Goal: Task Accomplishment & Management: Use online tool/utility

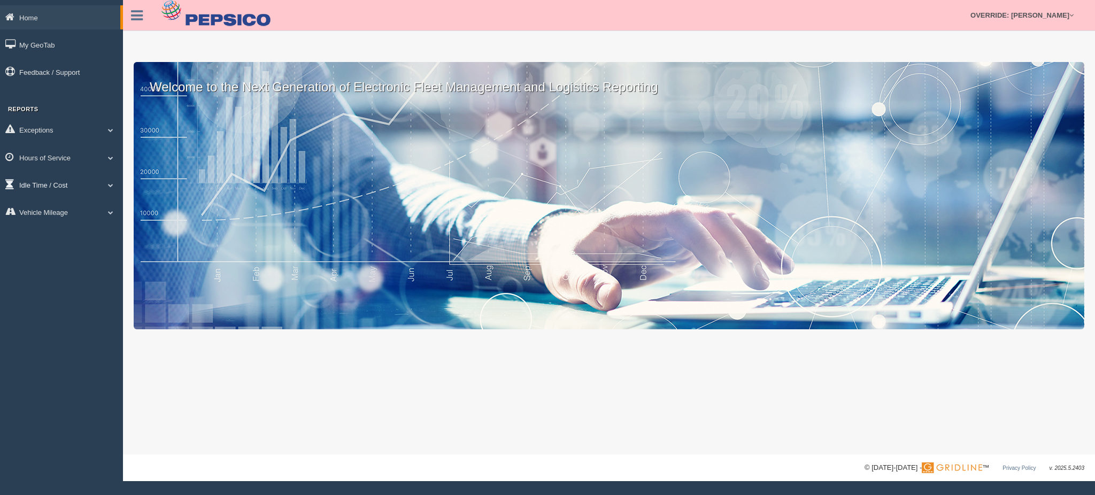
click at [38, 173] on link "Idle Time / Cost" at bounding box center [61, 185] width 123 height 24
click at [48, 158] on link "Hours of Service" at bounding box center [61, 157] width 123 height 24
click at [47, 186] on link "HOS Explanation Reports" at bounding box center [69, 182] width 101 height 19
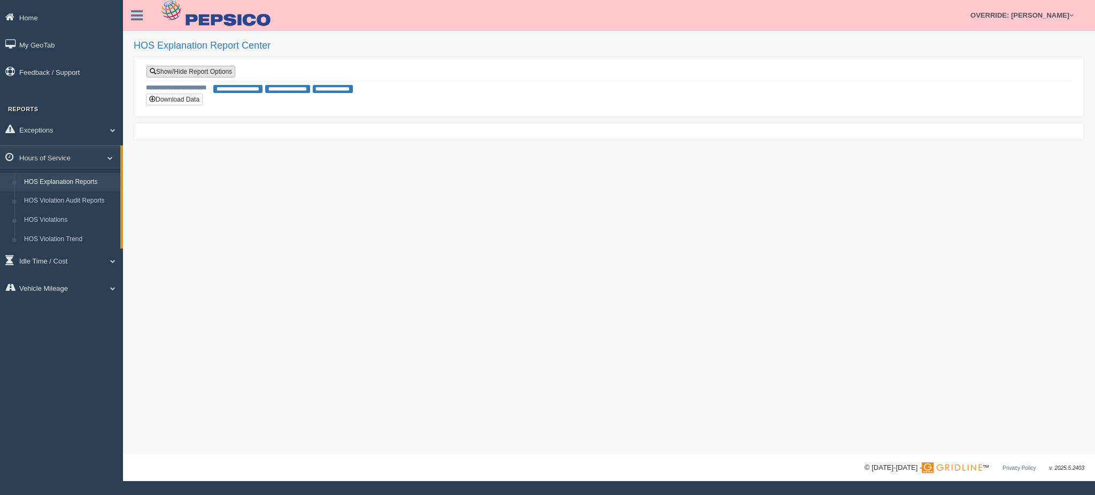
click at [229, 72] on link "Show/Hide Report Options" at bounding box center [191, 72] width 89 height 12
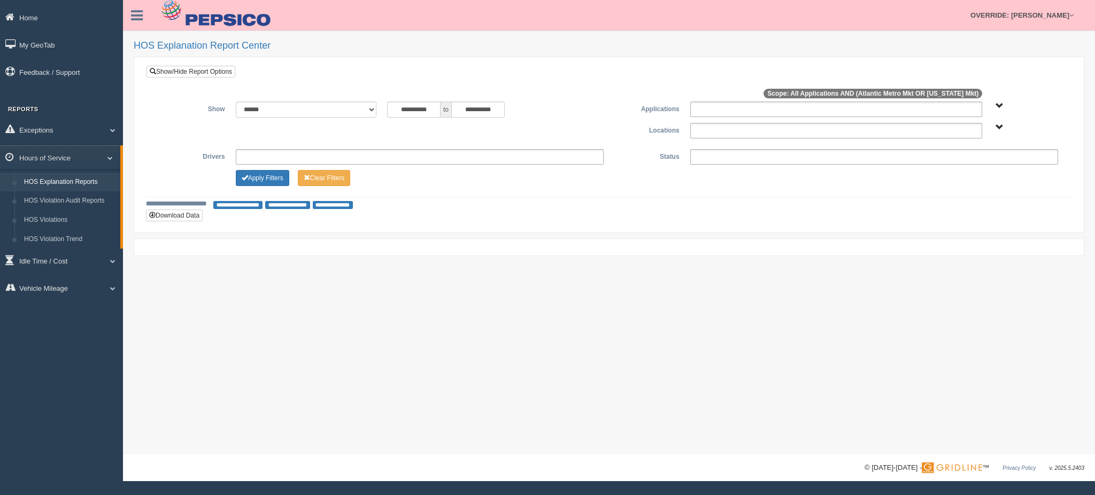
click at [704, 107] on ul at bounding box center [836, 110] width 292 height 16
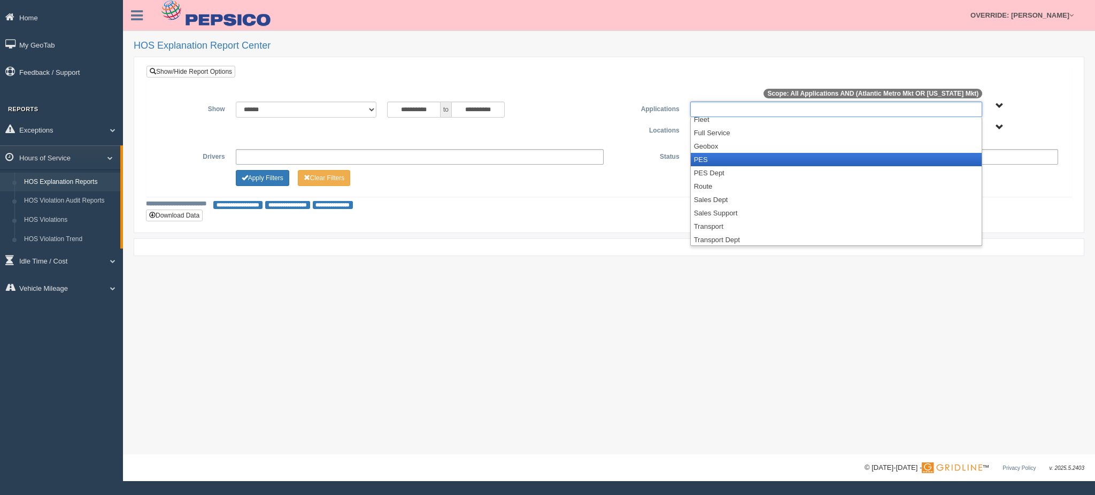
scroll to position [98, 0]
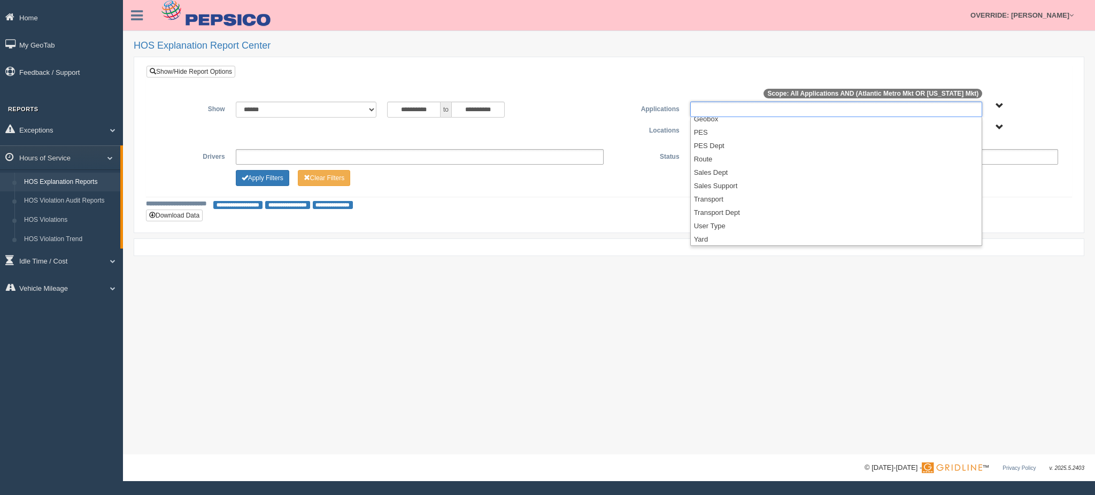
click at [621, 114] on label "Applications" at bounding box center [647, 108] width 76 height 13
type input "**********"
click at [725, 131] on ul at bounding box center [836, 131] width 292 height 16
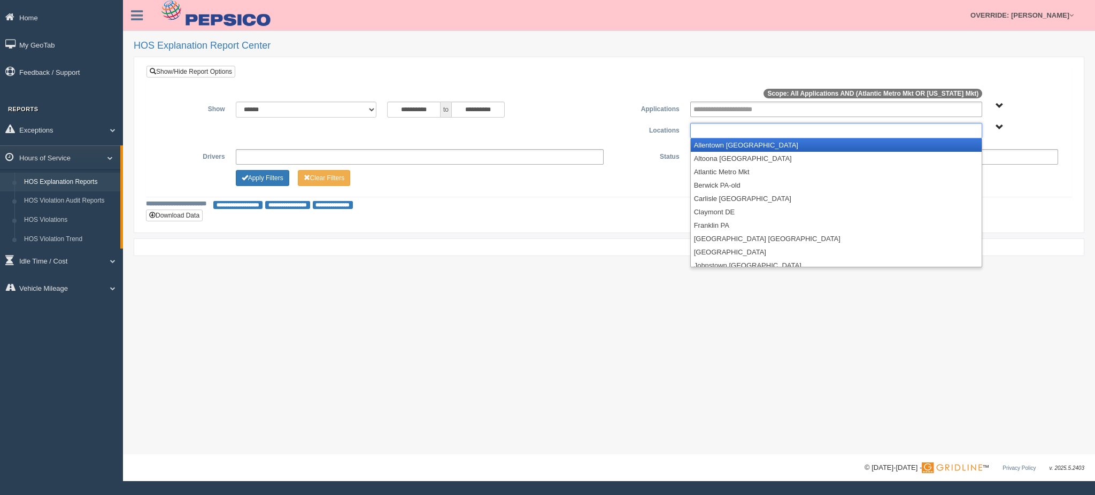
click at [589, 120] on div "**********" at bounding box center [609, 123] width 909 height 42
type input "**********"
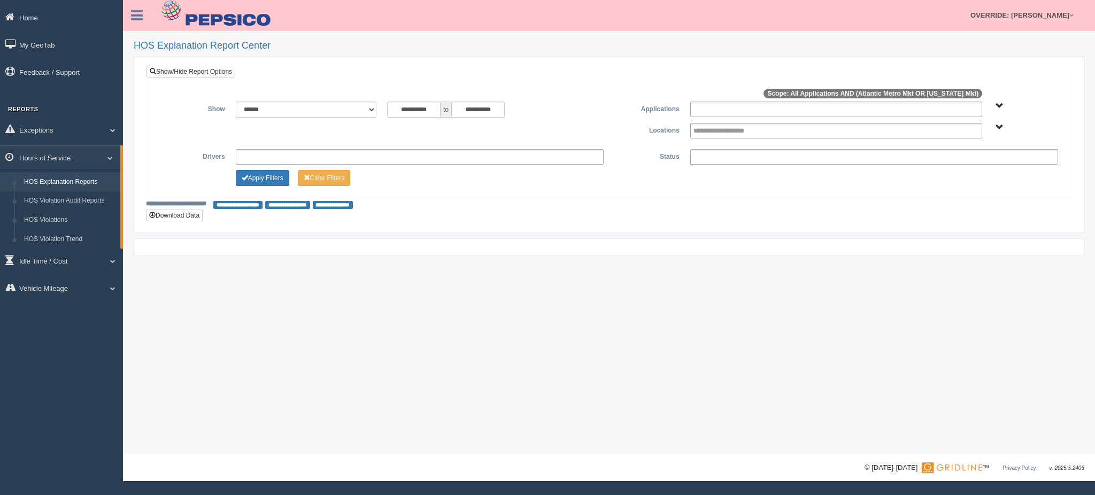
click at [690, 109] on ul at bounding box center [836, 110] width 292 height 16
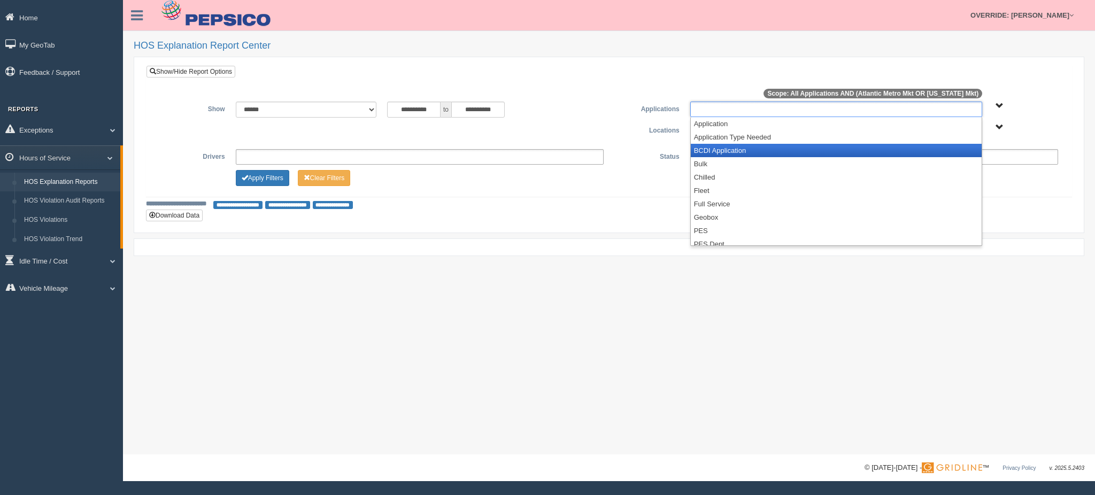
scroll to position [71, 0]
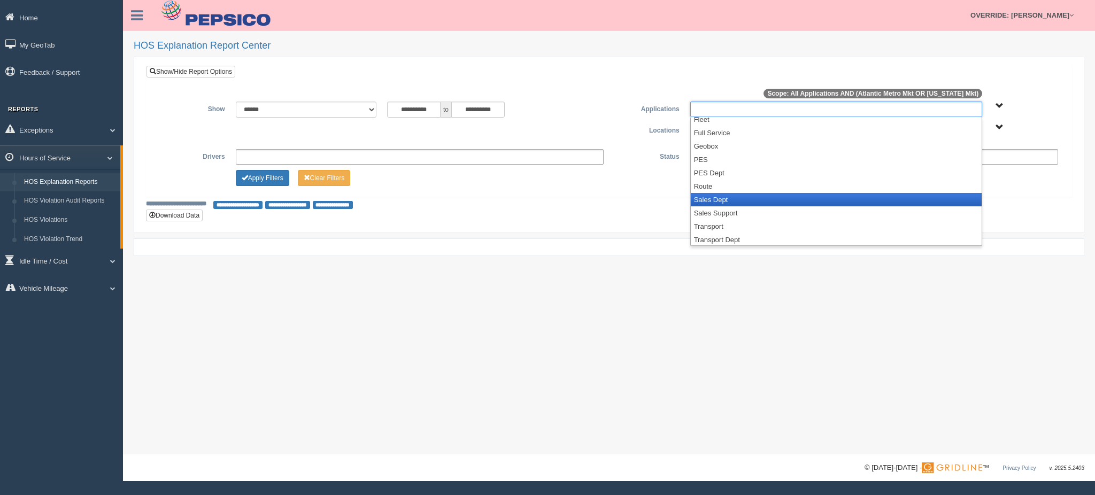
click at [749, 202] on li "Sales Dept" at bounding box center [836, 199] width 291 height 13
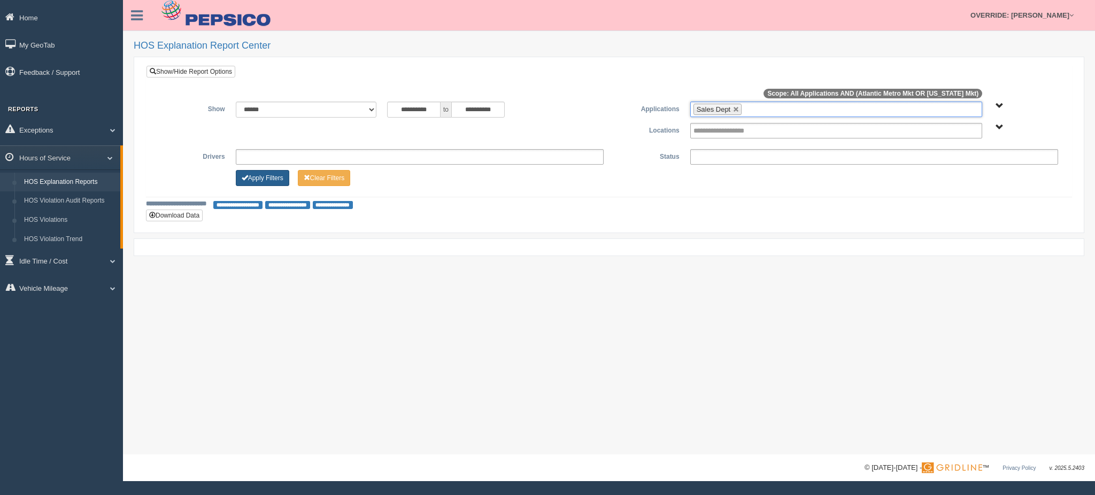
click at [257, 175] on button "Apply Filters" at bounding box center [262, 178] width 53 height 16
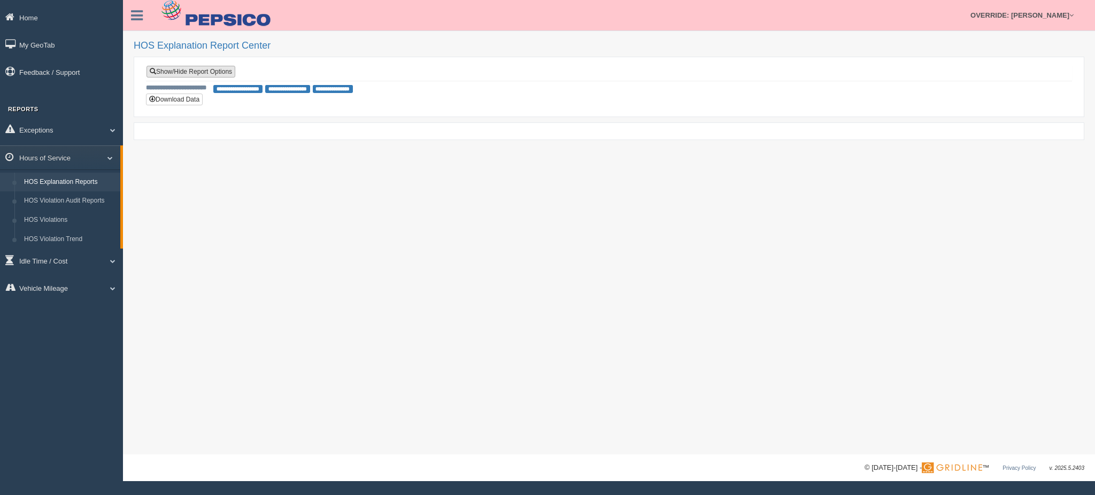
click at [218, 76] on link "Show/Hide Report Options" at bounding box center [191, 72] width 89 height 12
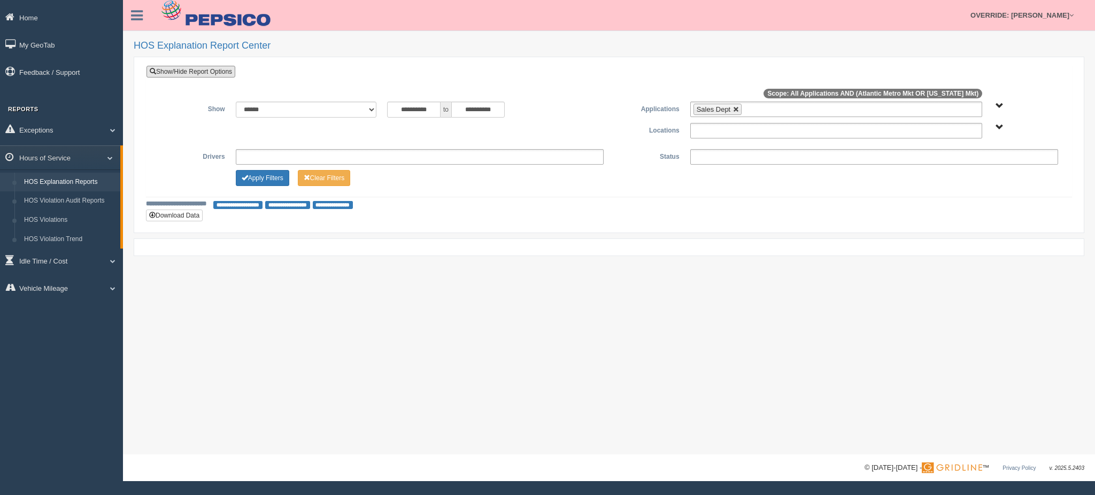
click at [733, 107] on link at bounding box center [736, 109] width 6 height 6
type input "**********"
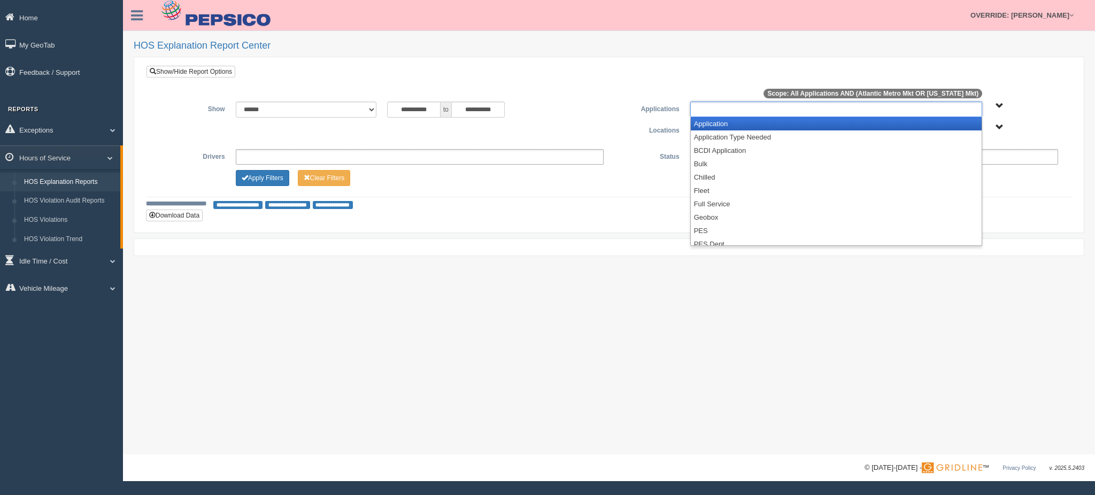
click at [734, 106] on input "text" at bounding box center [734, 109] width 81 height 13
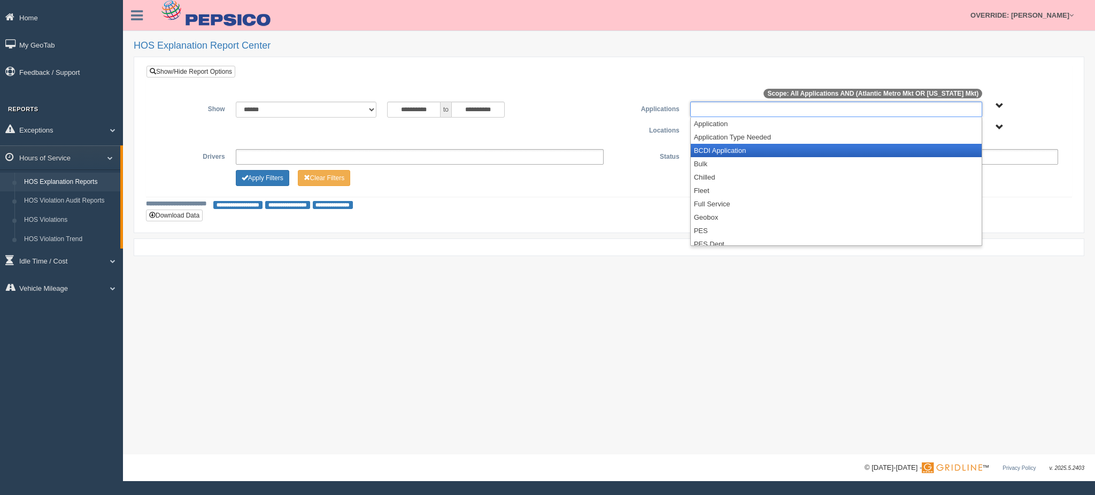
scroll to position [98, 0]
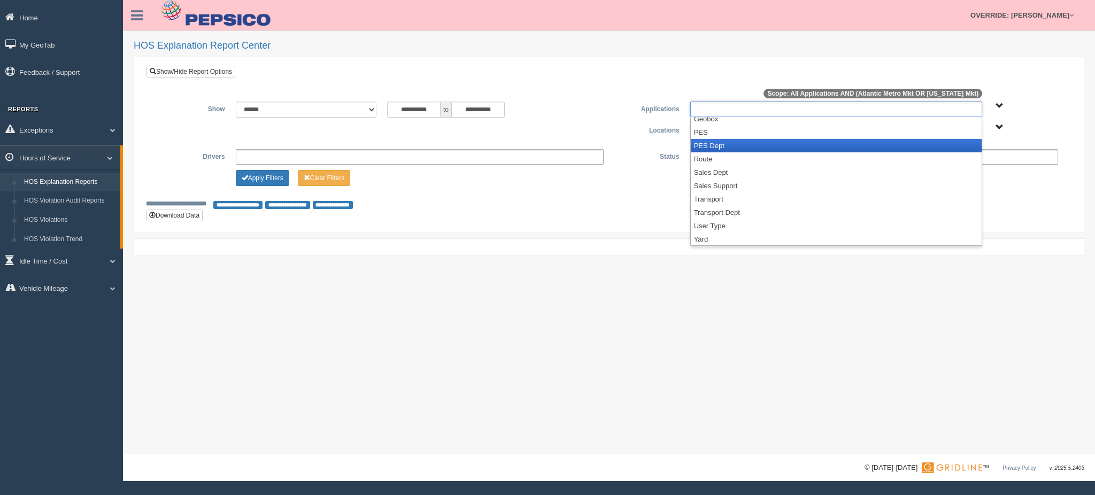
click at [733, 148] on li "PES Dept" at bounding box center [836, 145] width 291 height 13
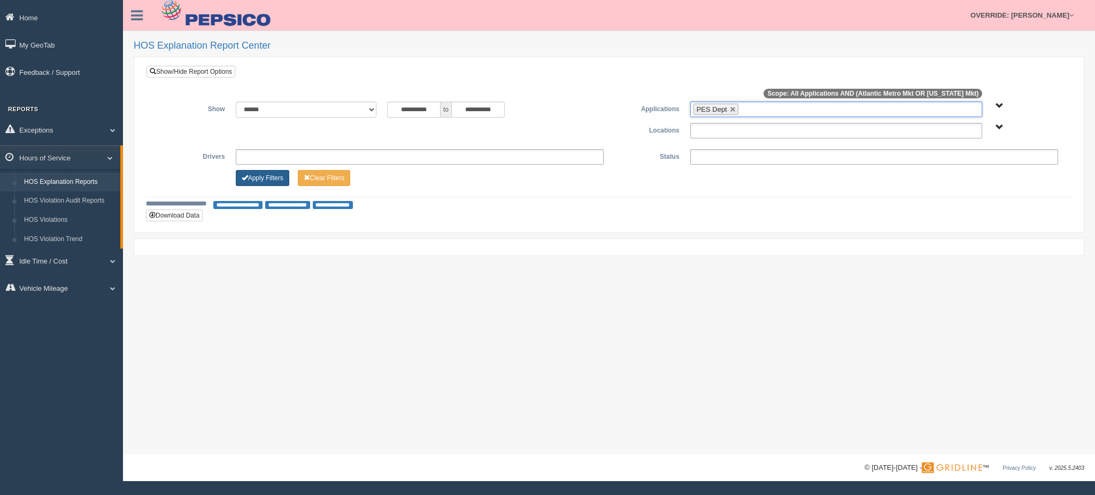
click at [265, 176] on button "Apply Filters" at bounding box center [262, 178] width 53 height 16
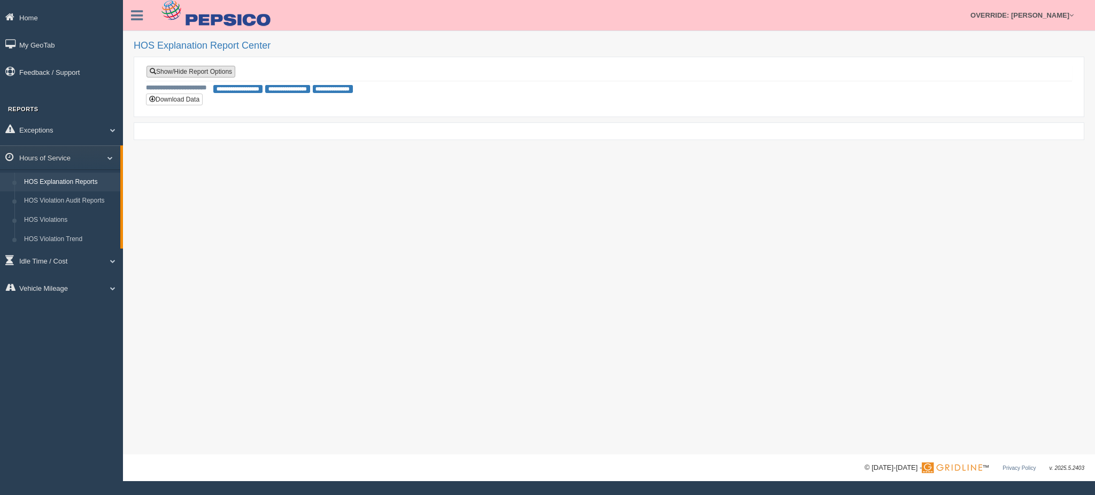
click at [227, 77] on link "Show/Hide Report Options" at bounding box center [191, 72] width 89 height 12
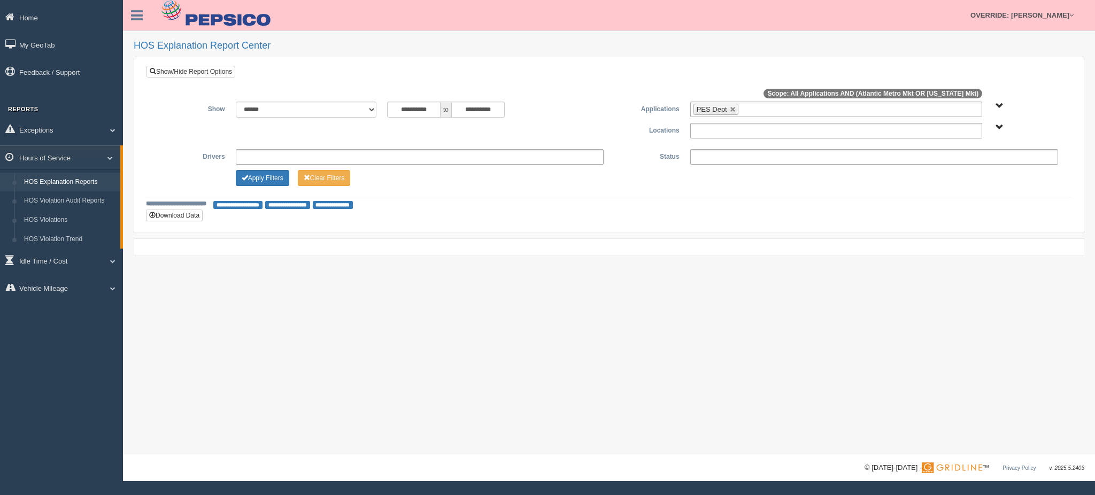
click at [721, 107] on span "PES Dept" at bounding box center [712, 109] width 30 height 8
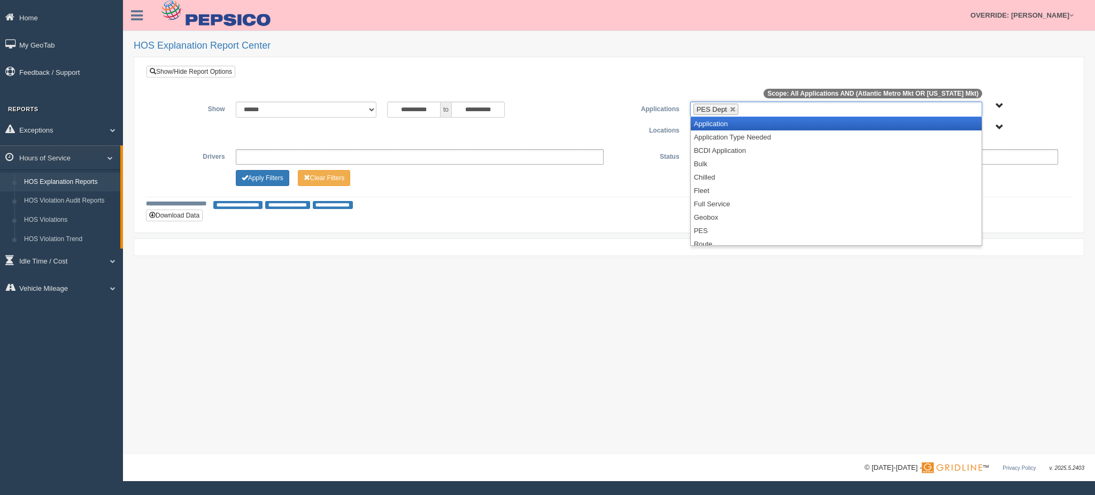
click at [726, 107] on li "PES Dept" at bounding box center [716, 109] width 45 height 11
click at [730, 107] on link at bounding box center [733, 109] width 6 height 6
click at [1057, 21] on link "OVERRIDE: [PERSON_NAME]" at bounding box center [1022, 15] width 114 height 30
click at [998, 63] on link "Log Off" at bounding box center [1020, 64] width 117 height 22
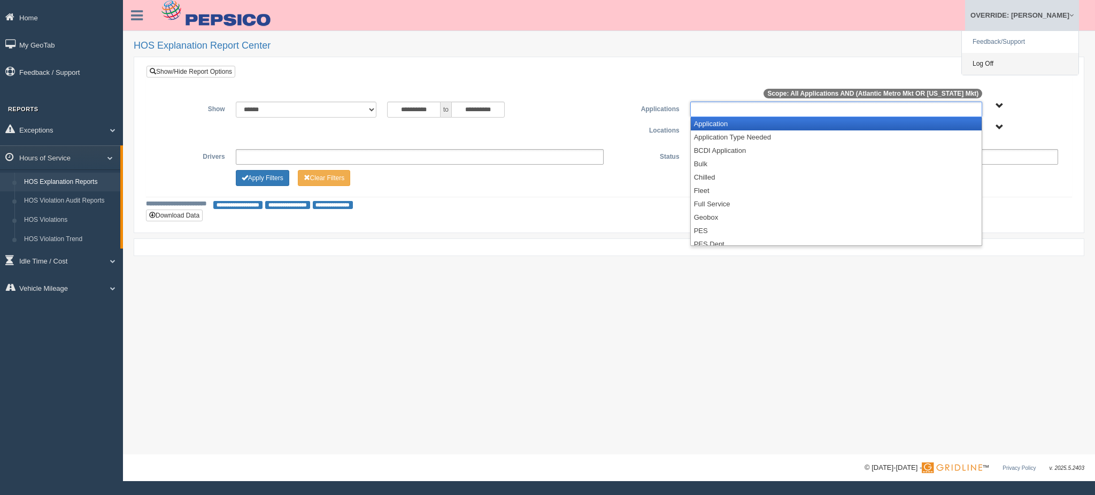
type input "**********"
